Goal: Information Seeking & Learning: Check status

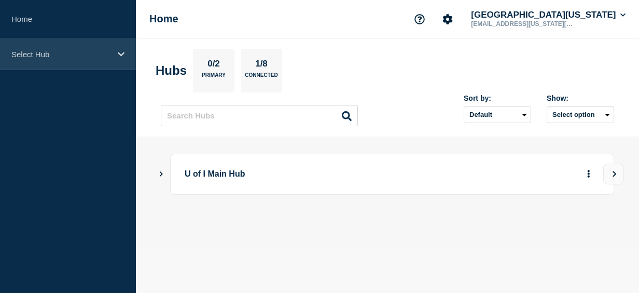
click at [76, 61] on div "Select Hub" at bounding box center [68, 54] width 136 height 32
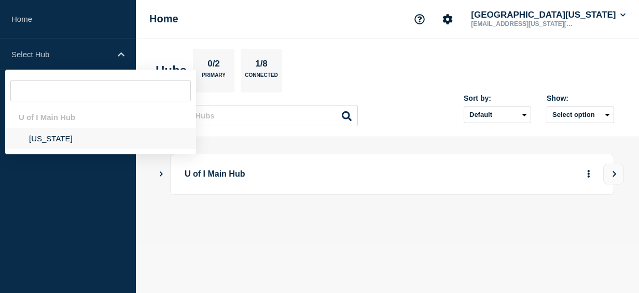
click at [45, 138] on li "[US_STATE]" at bounding box center [100, 138] width 191 height 21
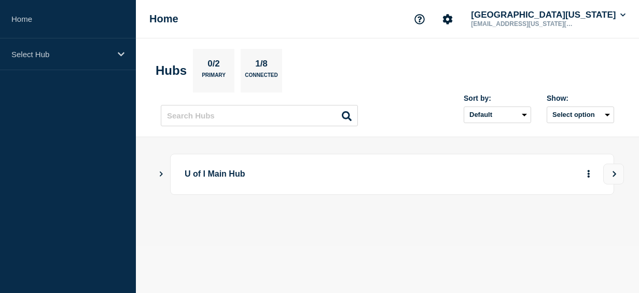
click at [206, 182] on p "U of I Main Hub" at bounding box center [362, 174] width 355 height 19
click at [615, 169] on button "View" at bounding box center [614, 174] width 21 height 21
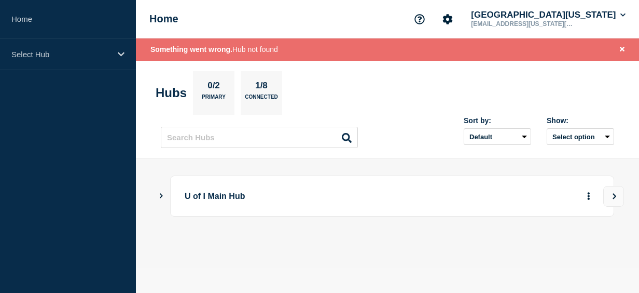
click at [470, 205] on div "U of I Main Hub" at bounding box center [392, 195] width 444 height 41
click at [224, 90] on p "0/2" at bounding box center [214, 86] width 20 height 13
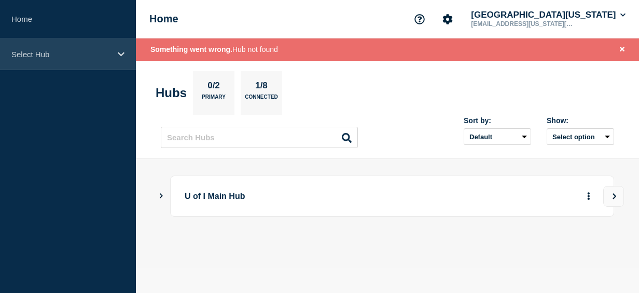
click at [69, 61] on div "Select Hub" at bounding box center [68, 54] width 136 height 32
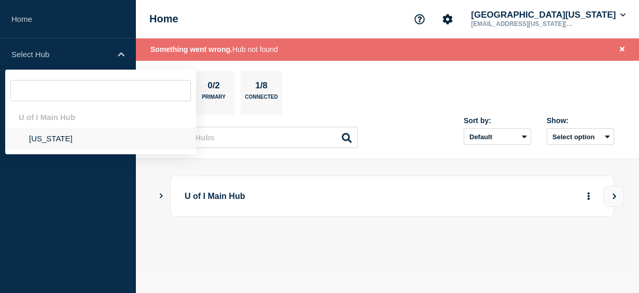
click at [60, 137] on li "[US_STATE]" at bounding box center [100, 138] width 191 height 21
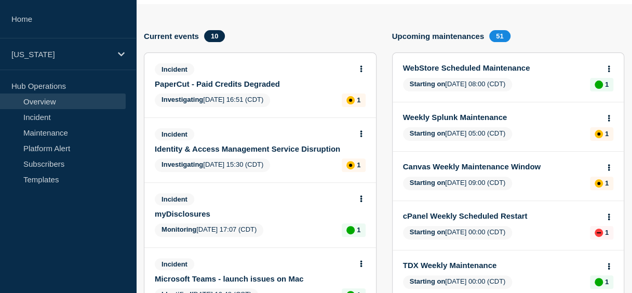
scroll to position [95, 0]
